Goal: Find specific page/section: Find specific page/section

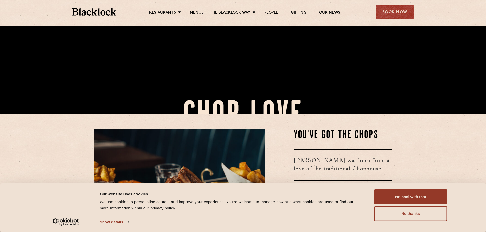
scroll to position [153, 0]
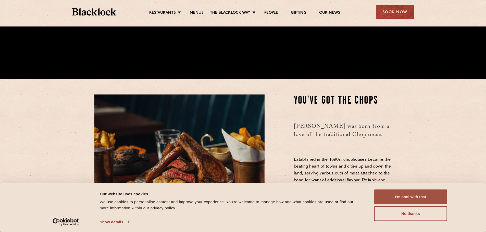
click at [427, 199] on button "I'm cool with that" at bounding box center [410, 197] width 73 height 15
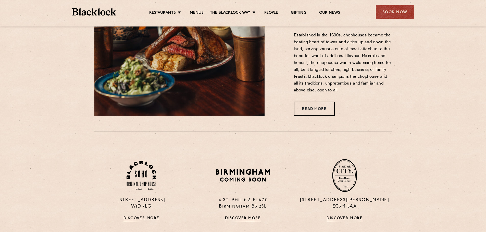
scroll to position [357, 0]
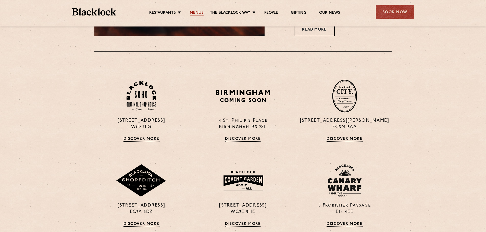
click at [199, 12] on link "Menus" at bounding box center [197, 13] width 14 height 6
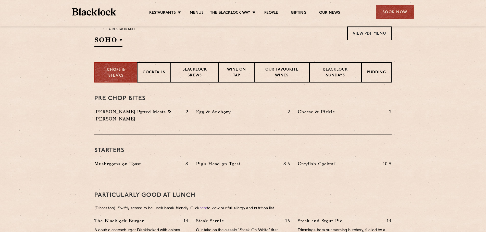
scroll to position [179, 0]
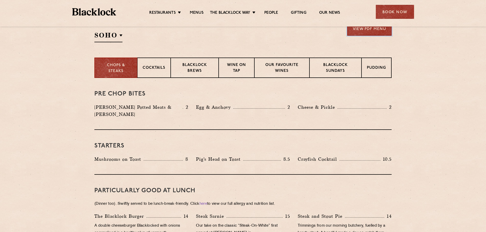
drag, startPoint x: 390, startPoint y: 33, endPoint x: 386, endPoint y: 32, distance: 3.4
click at [389, 33] on link "View PDF Menu" at bounding box center [369, 29] width 44 height 14
